Goal: Transaction & Acquisition: Purchase product/service

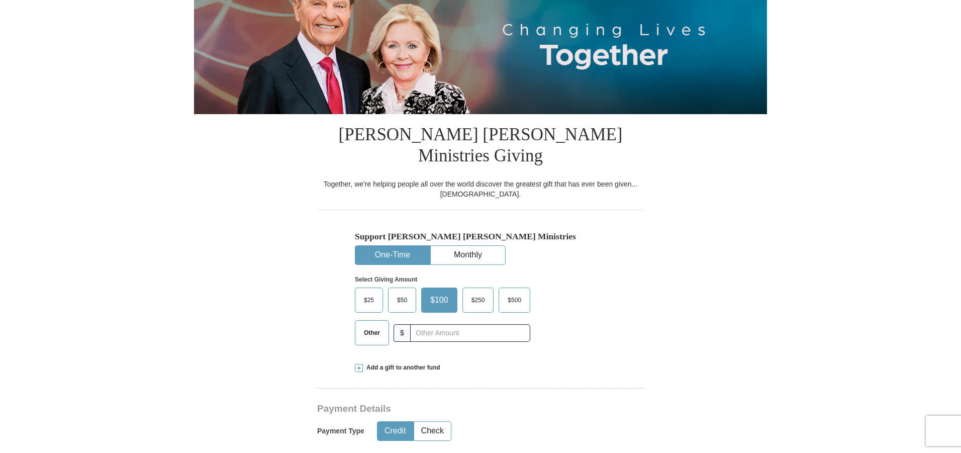
scroll to position [151, 0]
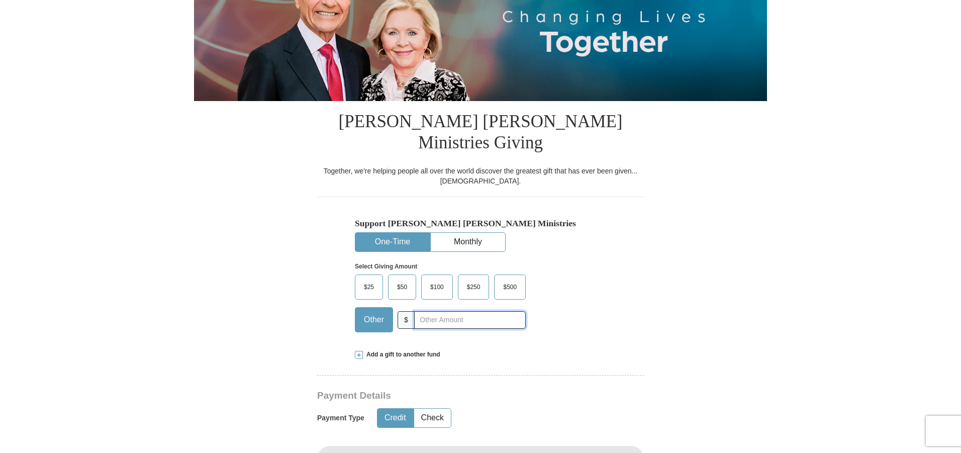
click at [430, 311] on input "text" at bounding box center [470, 320] width 112 height 18
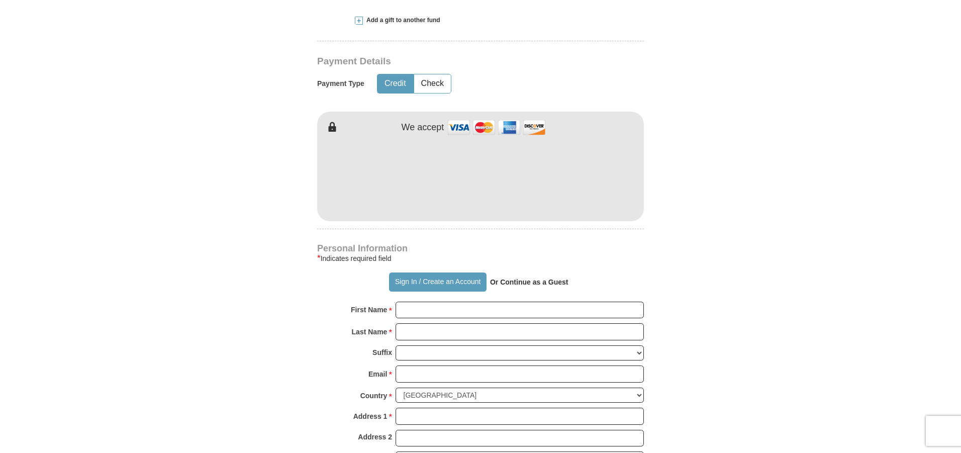
scroll to position [503, 0]
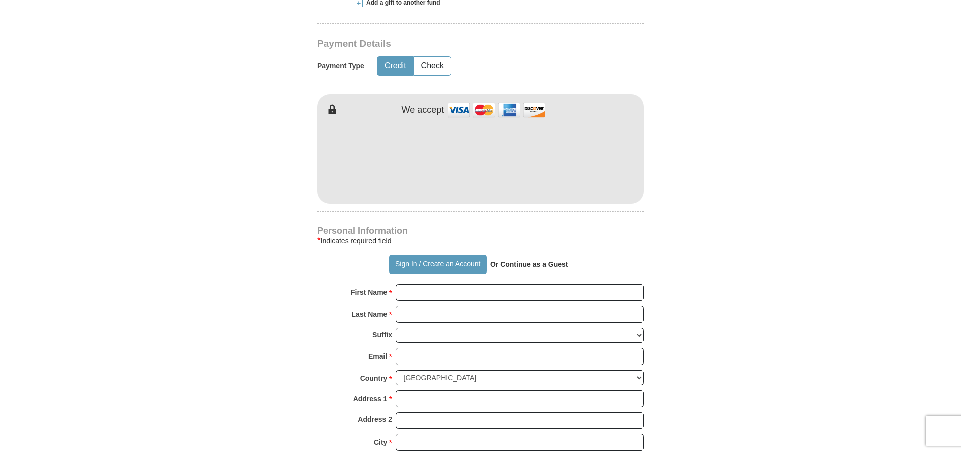
type input "300.00"
click at [440, 284] on input "First Name *" at bounding box center [520, 292] width 248 height 17
type input "[PERSON_NAME]"
click at [429, 306] on input "Last Name *" at bounding box center [520, 314] width 248 height 17
type input "[PERSON_NAME]"
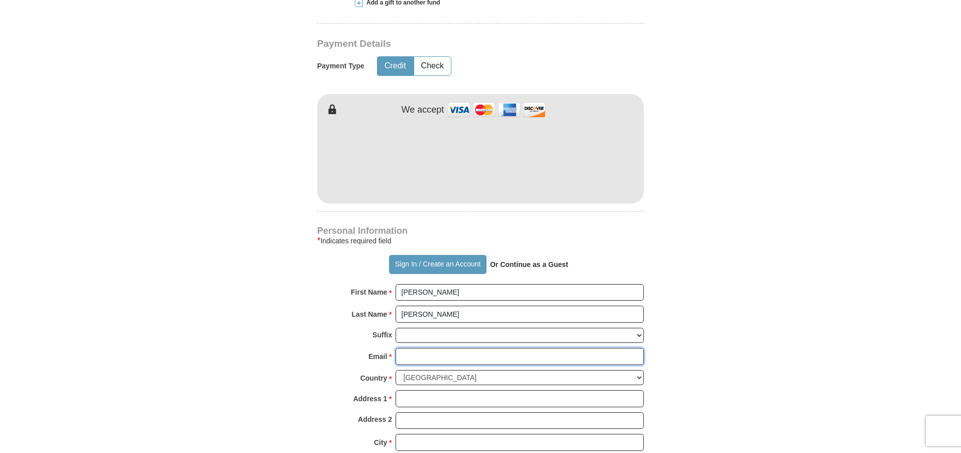
click at [423, 348] on input "Email *" at bounding box center [520, 356] width 248 height 17
type input "[PERSON_NAME][EMAIL_ADDRESS][DOMAIN_NAME]"
type input "[STREET_ADDRESS]"
type input "HAM LAKE"
select select "MN"
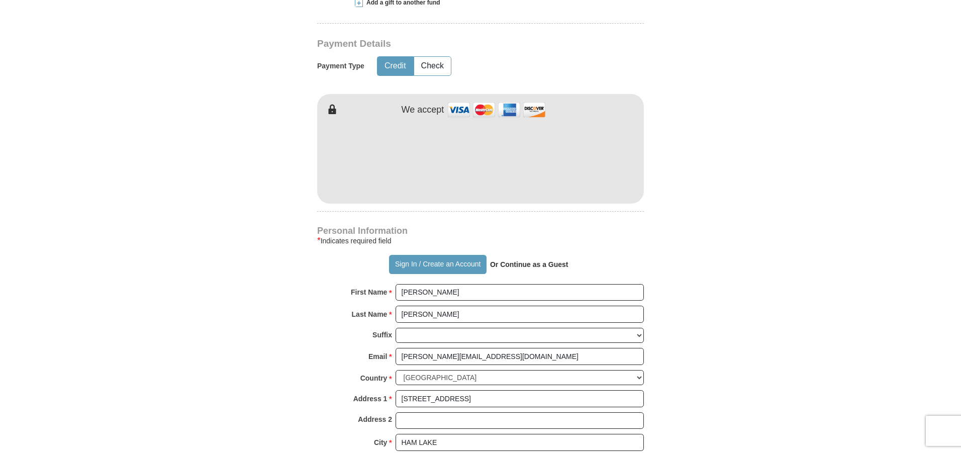
type input "55304-4677"
type input "7637804854"
drag, startPoint x: 516, startPoint y: 378, endPoint x: 387, endPoint y: 379, distance: 129.2
click at [388, 390] on div "Address 1 * [STREET_ADDRESS] Please enter Address 1" at bounding box center [480, 401] width 327 height 22
click at [405, 390] on input "Address 1 *" at bounding box center [520, 398] width 248 height 17
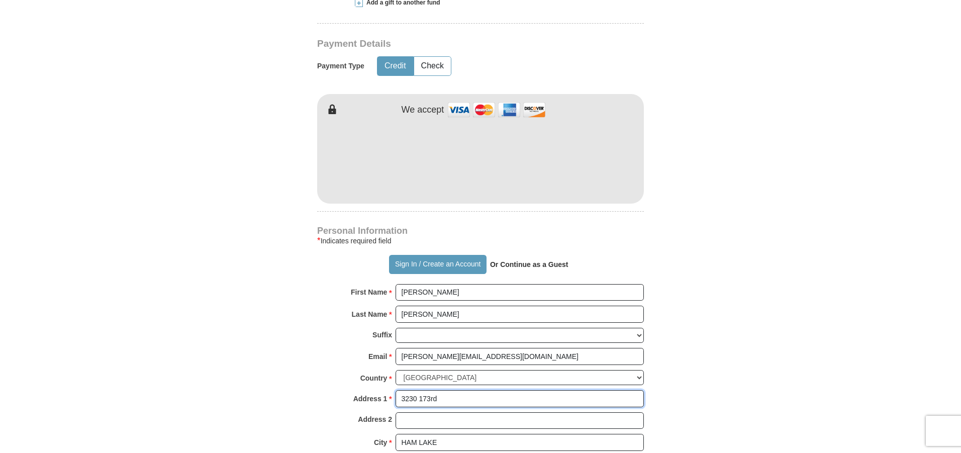
type input "[STREET_ADDRESS]"
drag, startPoint x: 436, startPoint y: 424, endPoint x: 390, endPoint y: 422, distance: 46.3
click at [390, 434] on div "City * [GEOGRAPHIC_DATA] Please enter City" at bounding box center [480, 445] width 327 height 22
click at [405, 434] on input "City *" at bounding box center [520, 442] width 248 height 17
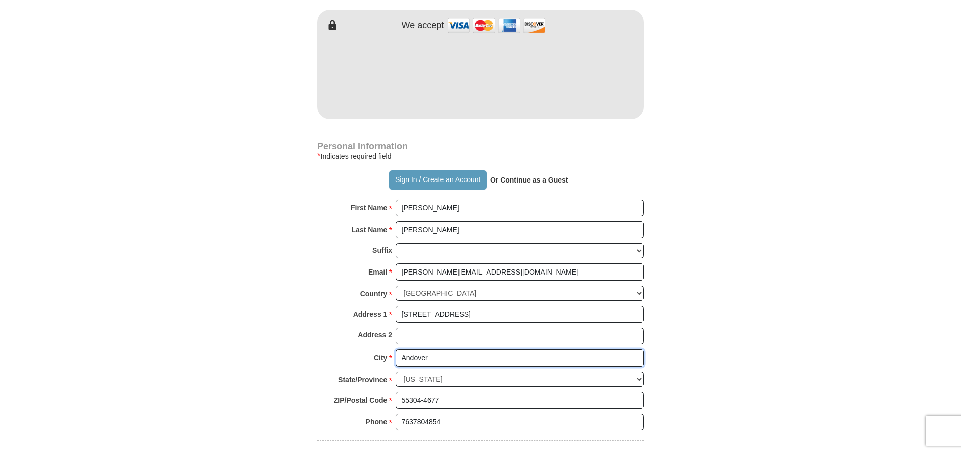
scroll to position [603, 0]
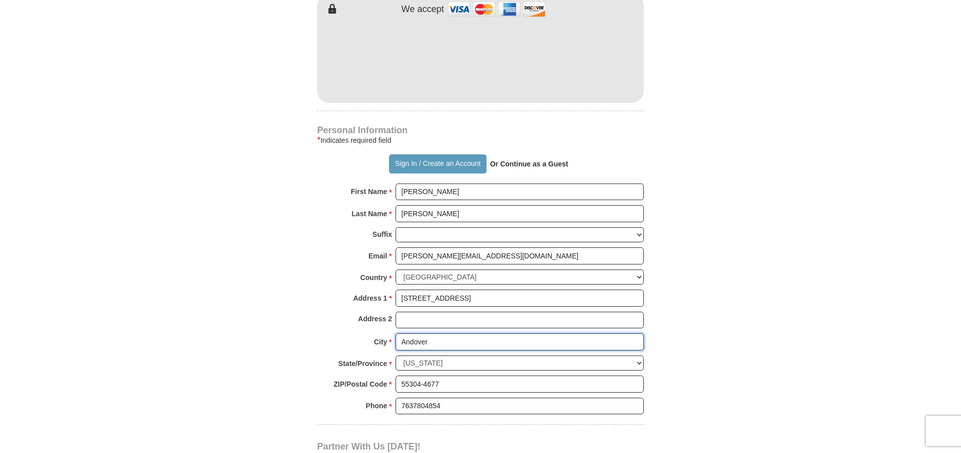
type input "Andover"
drag, startPoint x: 444, startPoint y: 363, endPoint x: 390, endPoint y: 359, distance: 54.9
click at [390, 376] on div "ZIP/Postal Code * 55304-4677 No postal code? Click here. Please enter ZIP/Posta…" at bounding box center [480, 387] width 327 height 22
type input "55304"
click at [348, 398] on div "Phone * * 7637804854 Please enter Phone Number Please enter Phone" at bounding box center [480, 409] width 327 height 22
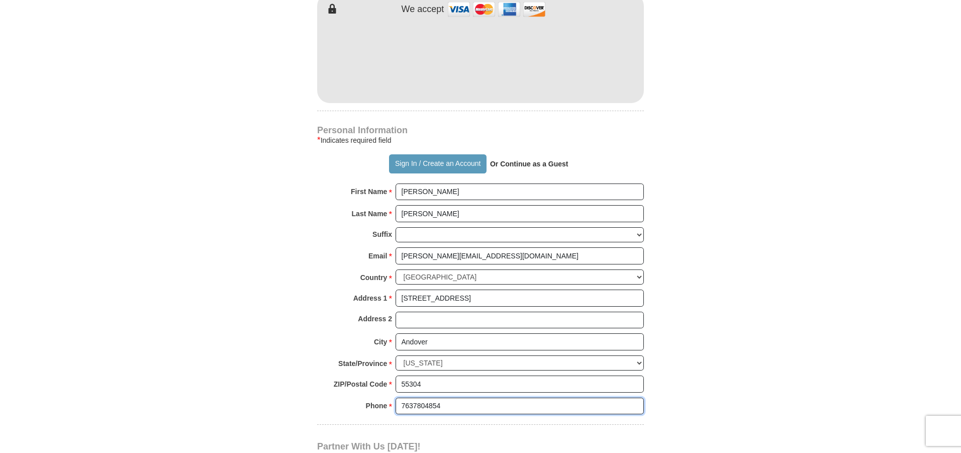
drag, startPoint x: 443, startPoint y: 382, endPoint x: 382, endPoint y: 380, distance: 60.9
click at [382, 398] on div "Phone * * 7637804854 Please enter Phone Number Please enter Phone" at bounding box center [480, 409] width 327 height 22
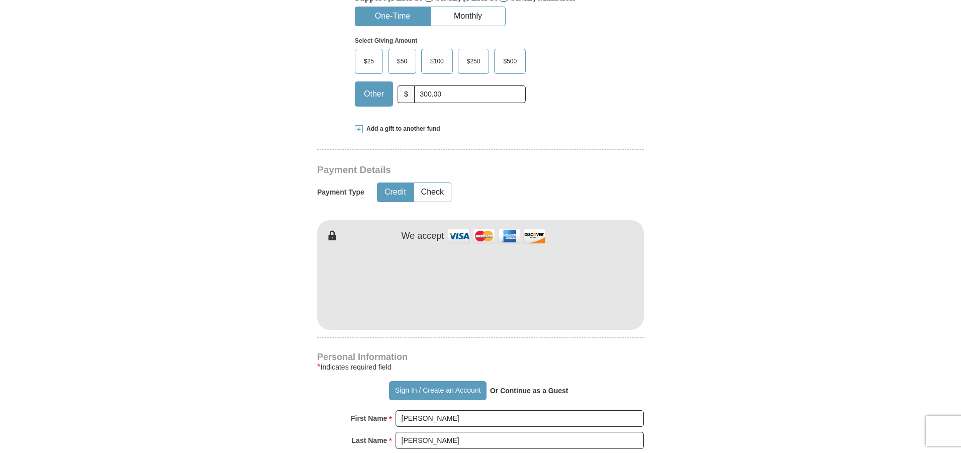
scroll to position [352, 0]
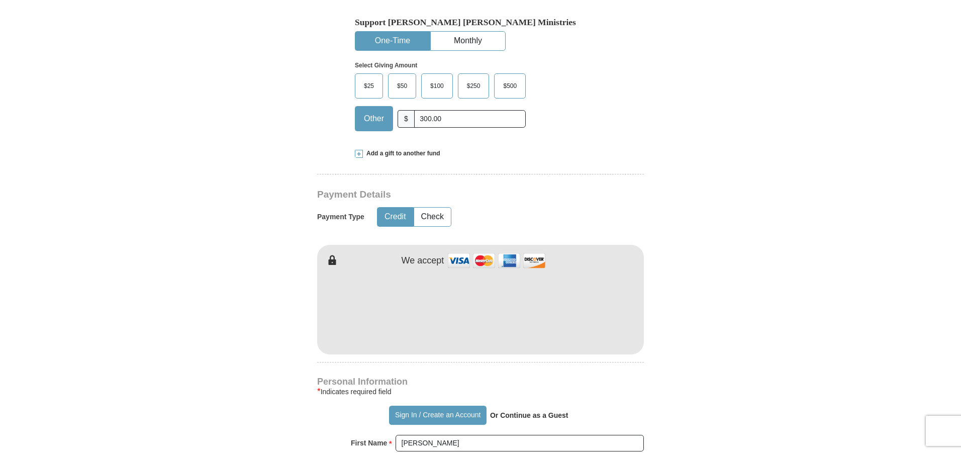
type input "[PHONE_NUMBER]"
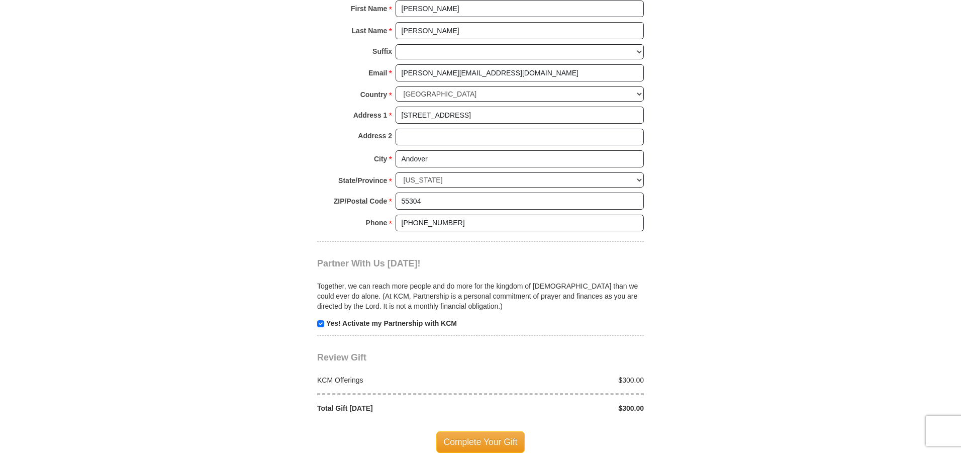
scroll to position [804, 0]
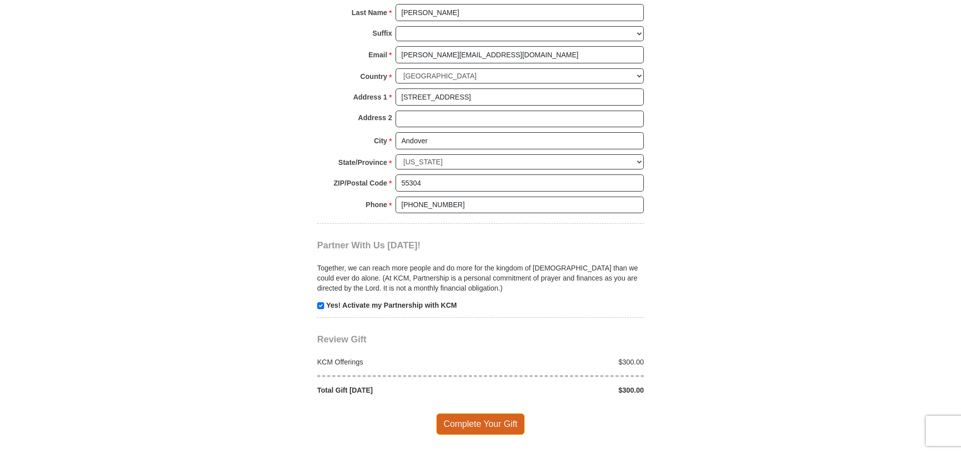
click at [481, 413] on span "Complete Your Gift" at bounding box center [480, 423] width 89 height 21
